Goal: Task Accomplishment & Management: Use online tool/utility

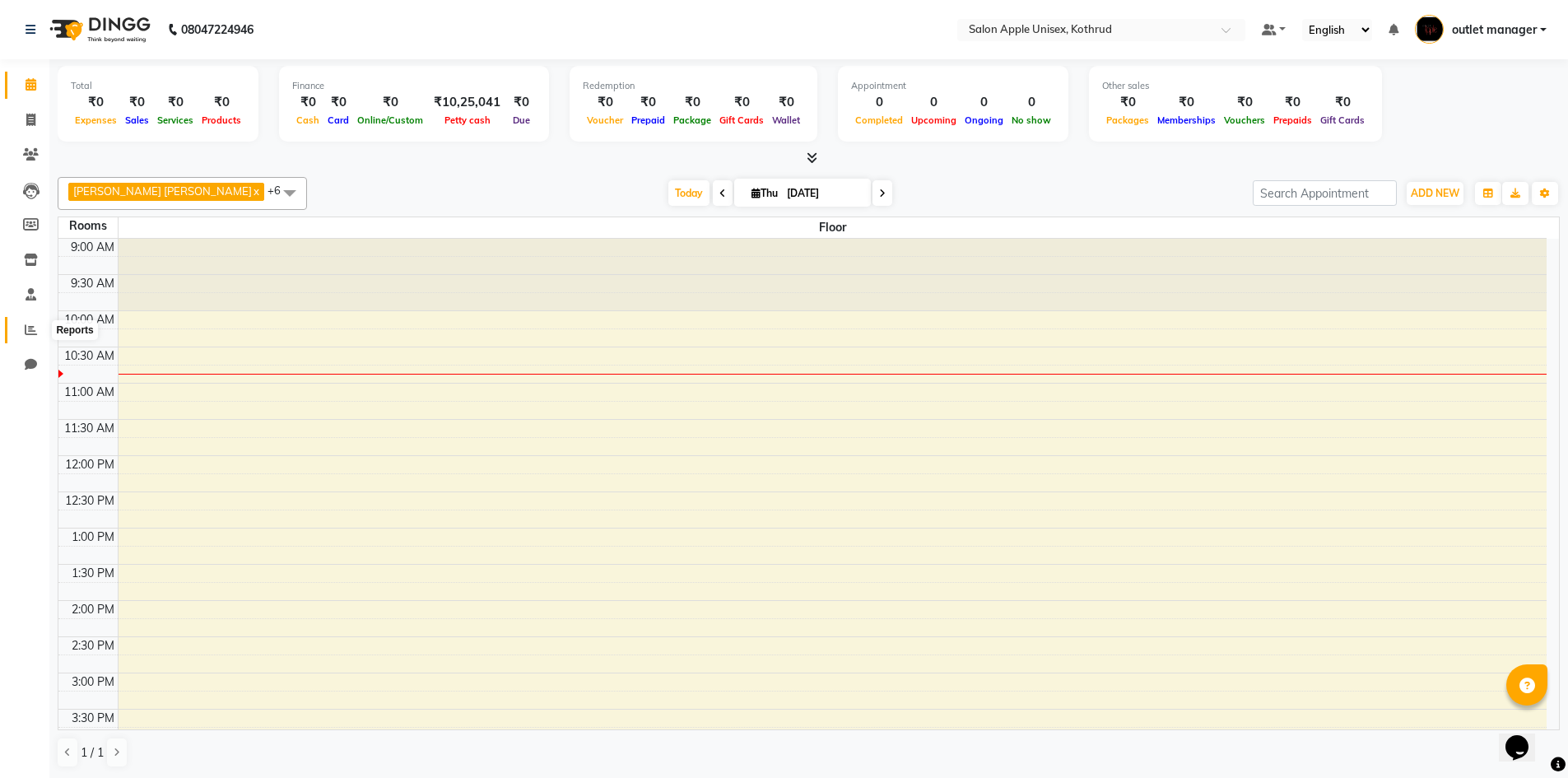
click at [27, 329] on icon at bounding box center [31, 329] width 12 height 12
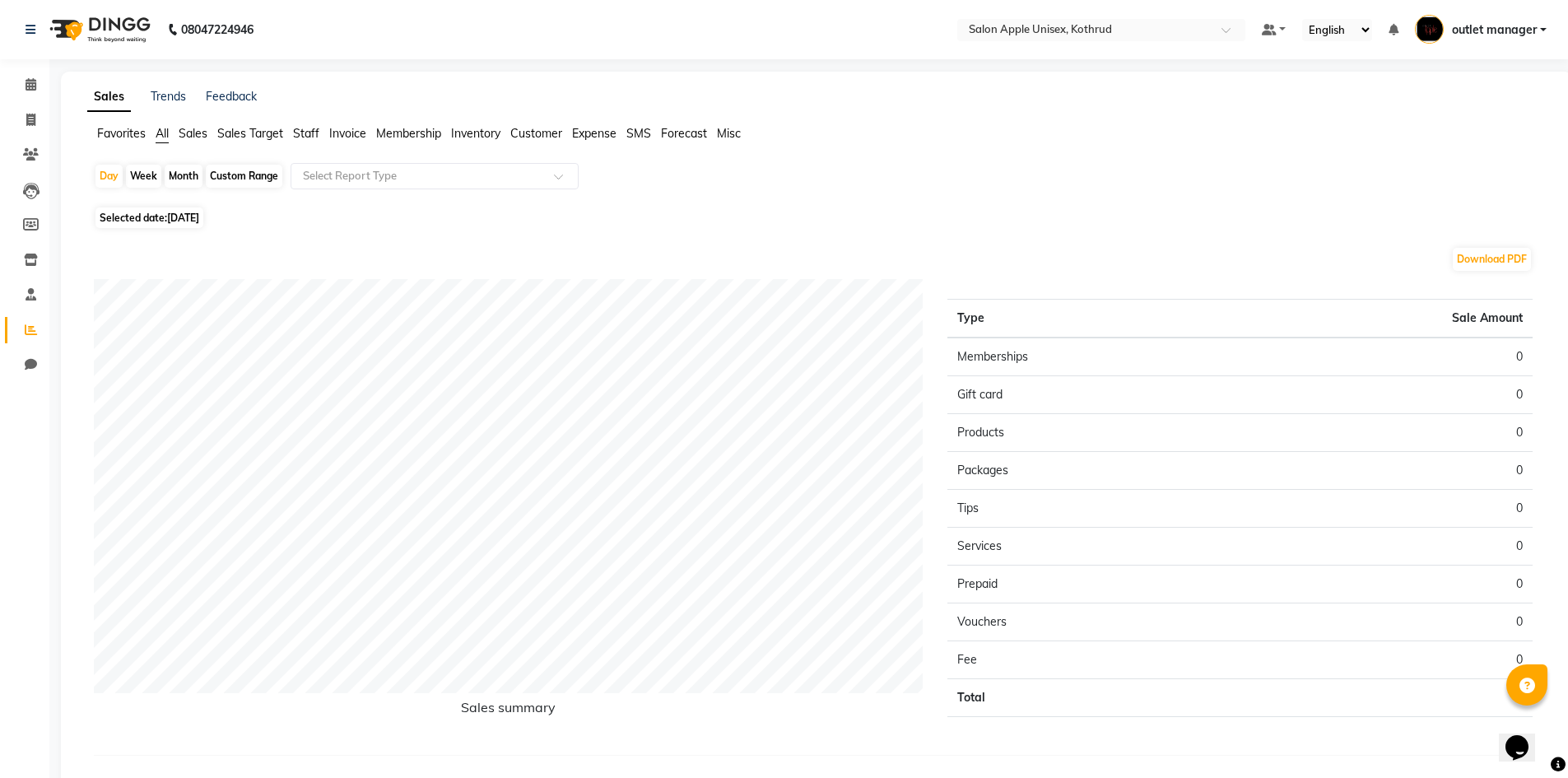
click at [260, 175] on div "Custom Range" at bounding box center [244, 176] width 76 height 23
select select "9"
select select "2025"
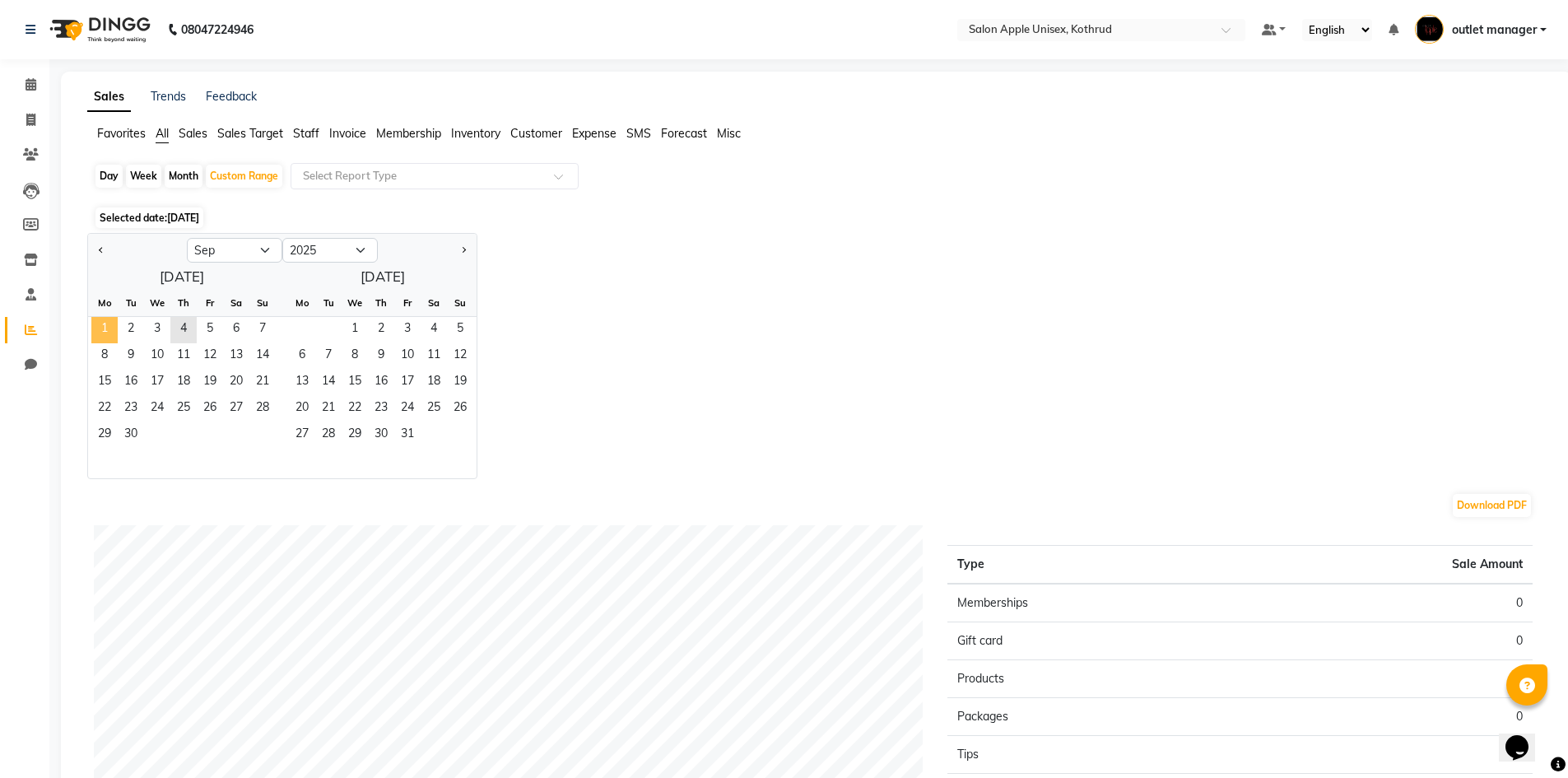
click at [115, 320] on span "1" at bounding box center [105, 330] width 27 height 27
click at [176, 324] on span "4" at bounding box center [184, 330] width 27 height 27
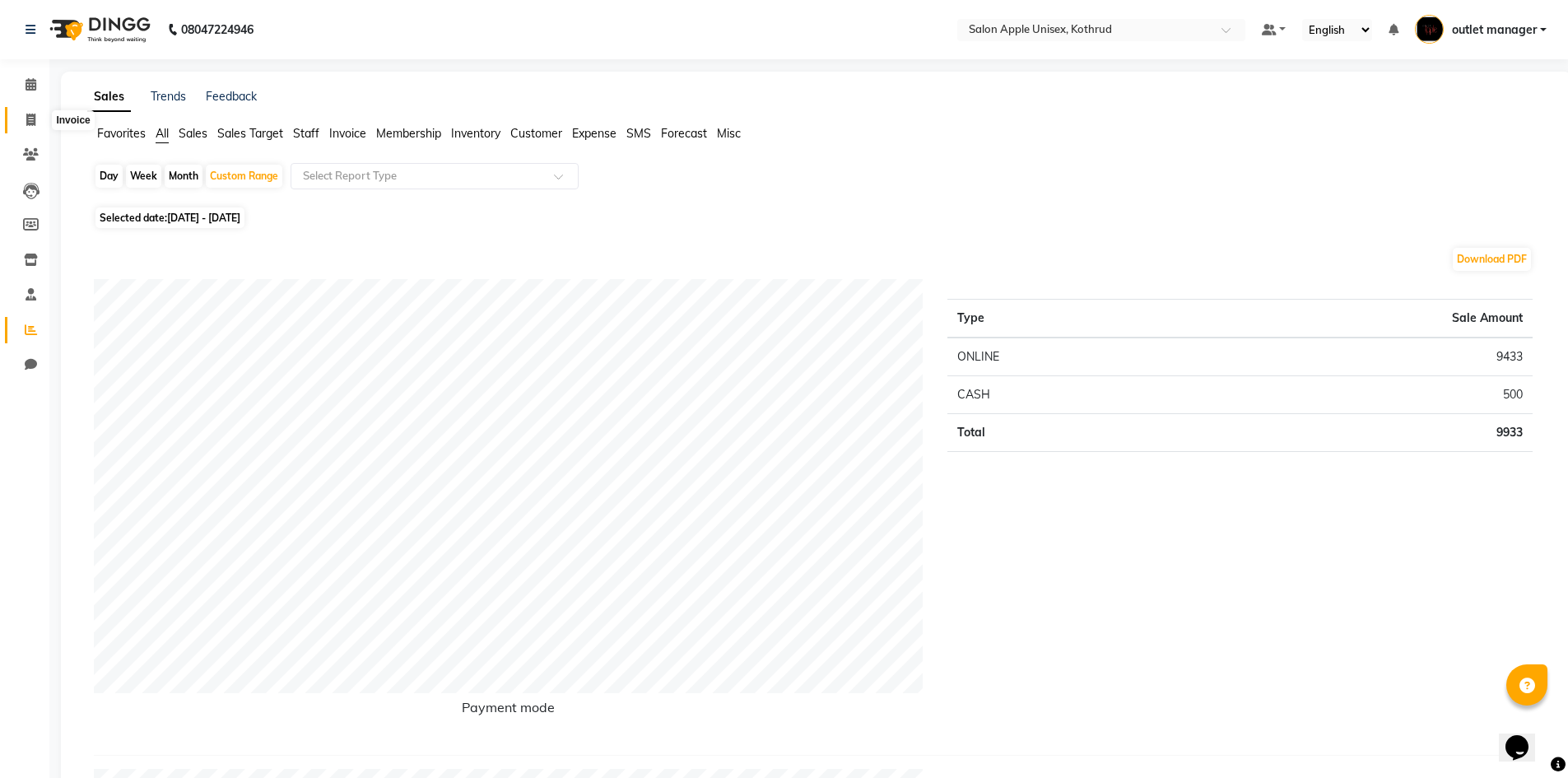
click at [35, 121] on icon at bounding box center [31, 120] width 9 height 12
select select "service"
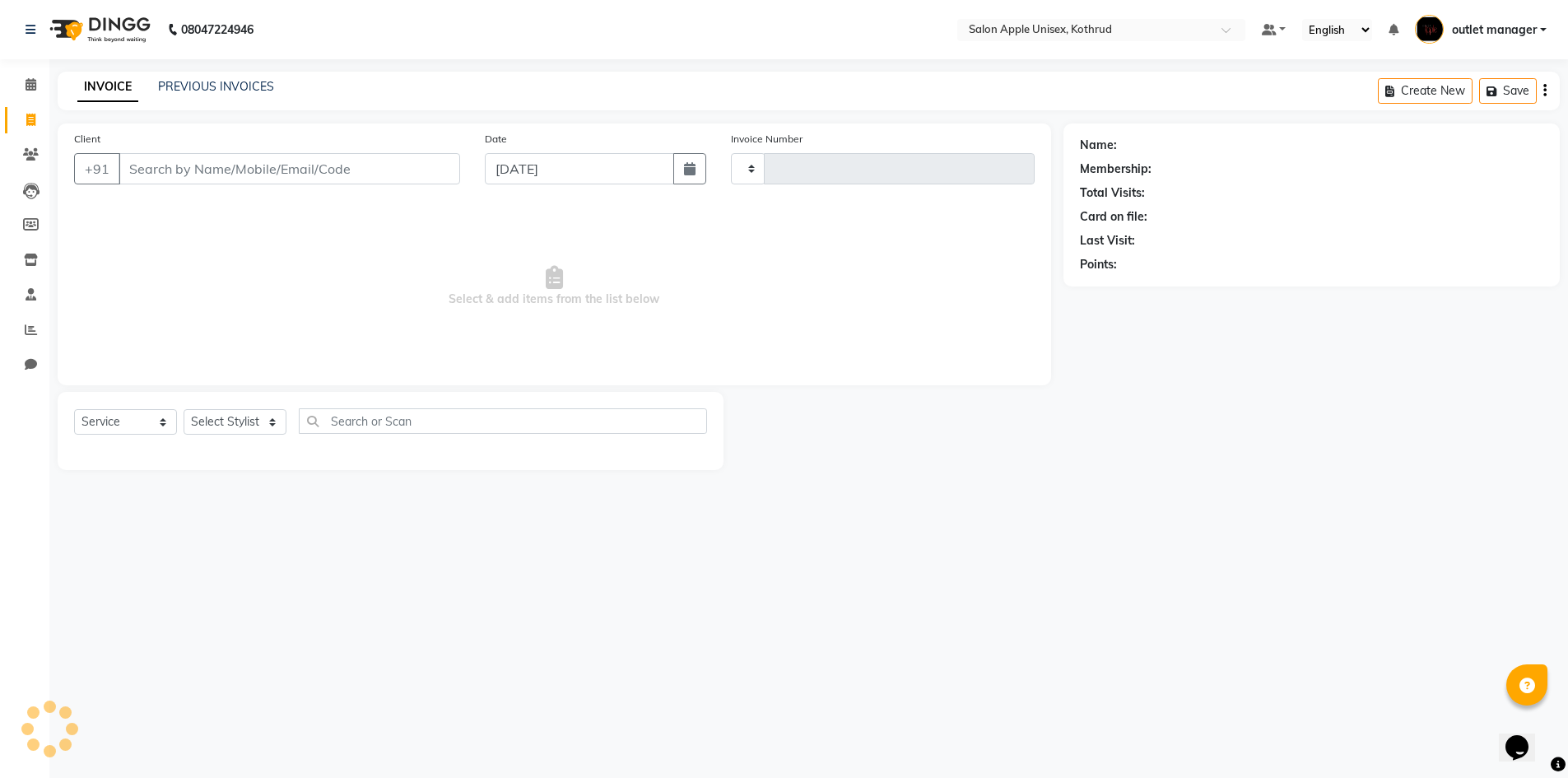
type input "1003"
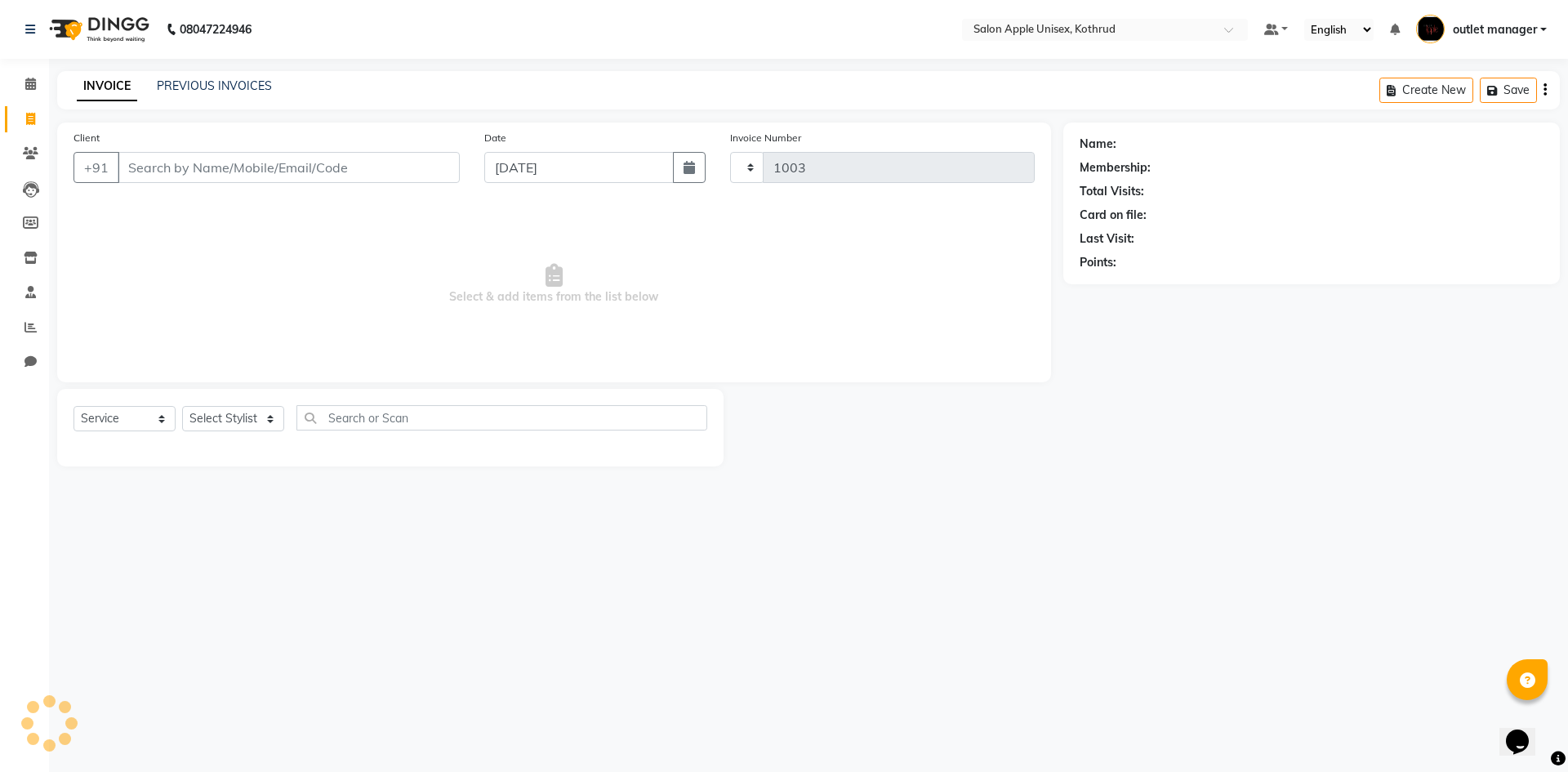
select select "139"
select select "service"
click at [22, 323] on span at bounding box center [31, 327] width 28 height 19
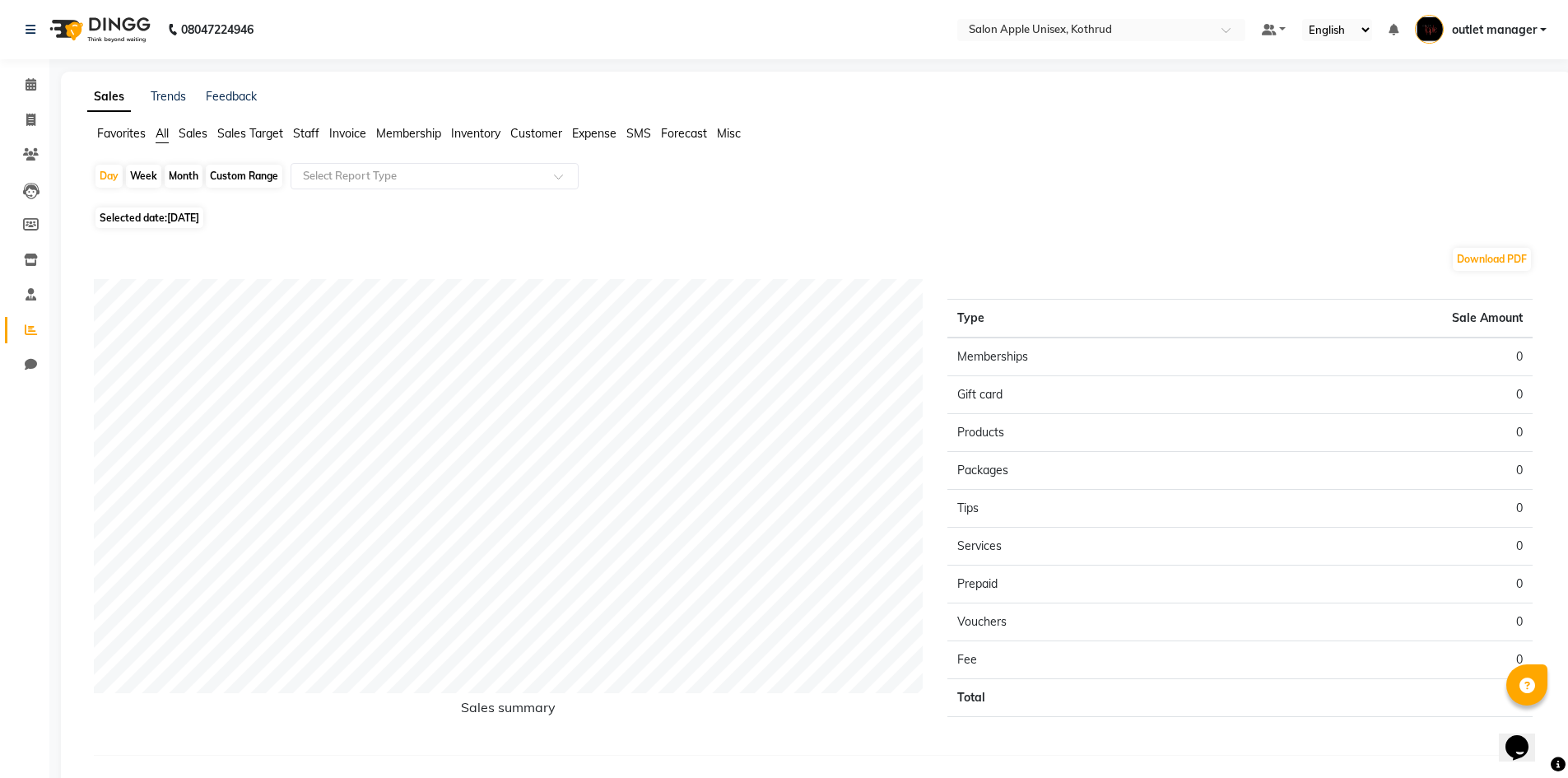
click at [234, 172] on div "Custom Range" at bounding box center [244, 176] width 76 height 23
select select "9"
select select "2025"
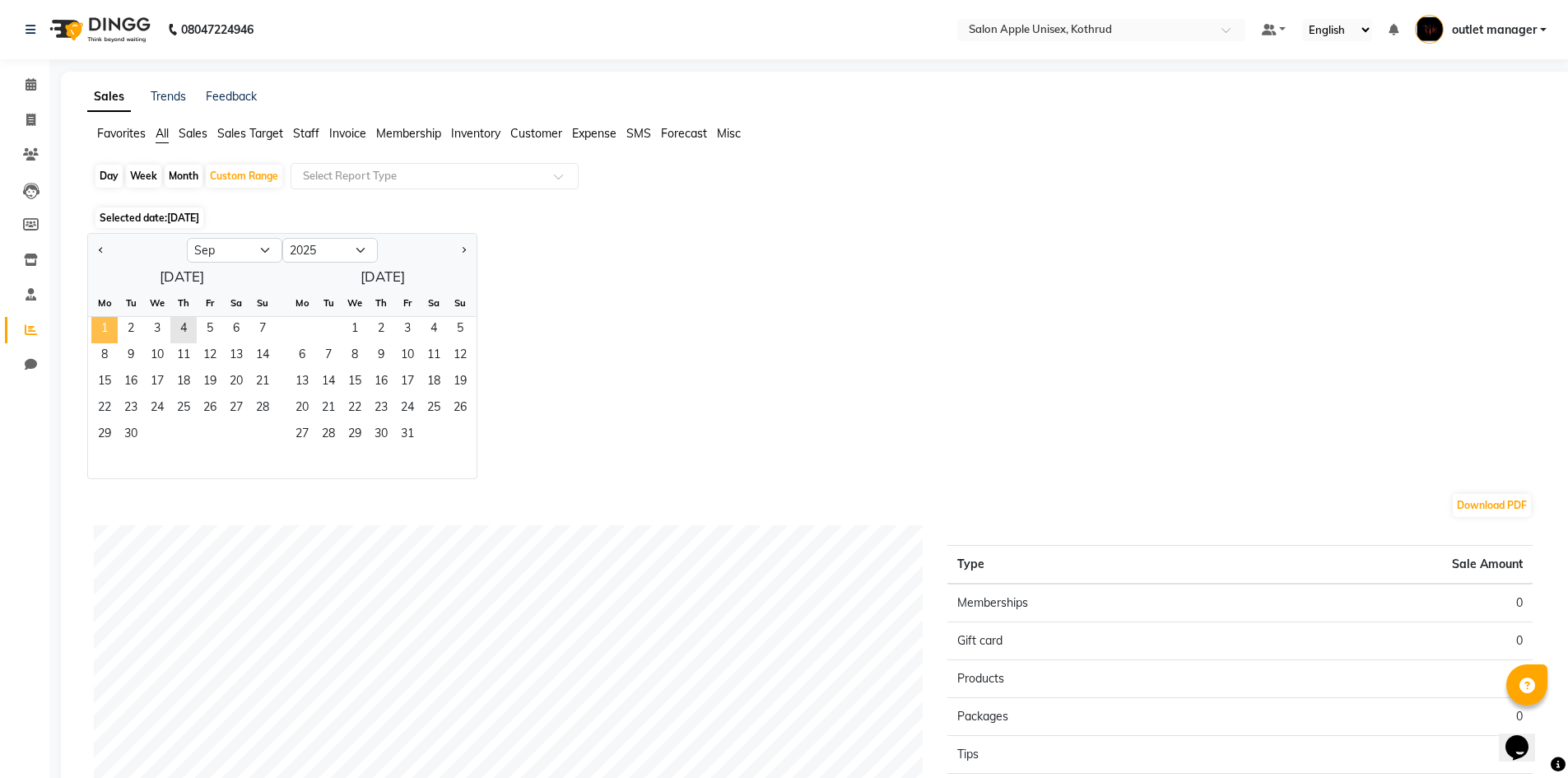
click at [111, 322] on span "1" at bounding box center [105, 330] width 27 height 27
click at [184, 327] on span "4" at bounding box center [184, 330] width 27 height 27
